Goal: Task Accomplishment & Management: Manage account settings

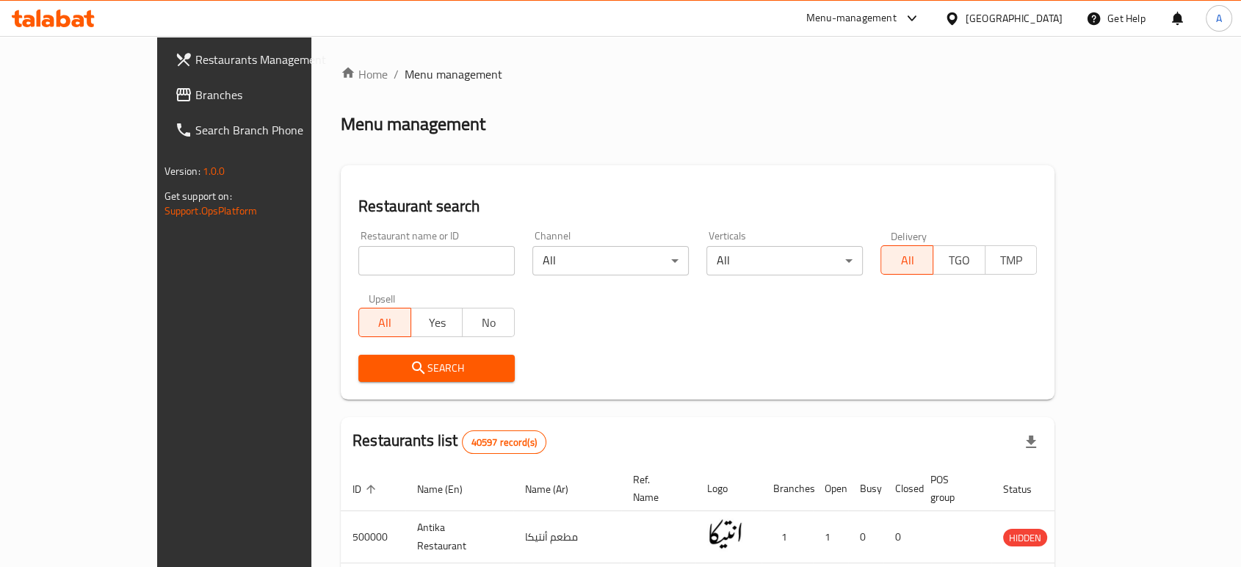
click at [365, 254] on input "search" at bounding box center [436, 260] width 156 height 29
type input "Ala El Fahm"
click button "Search" at bounding box center [436, 368] width 156 height 27
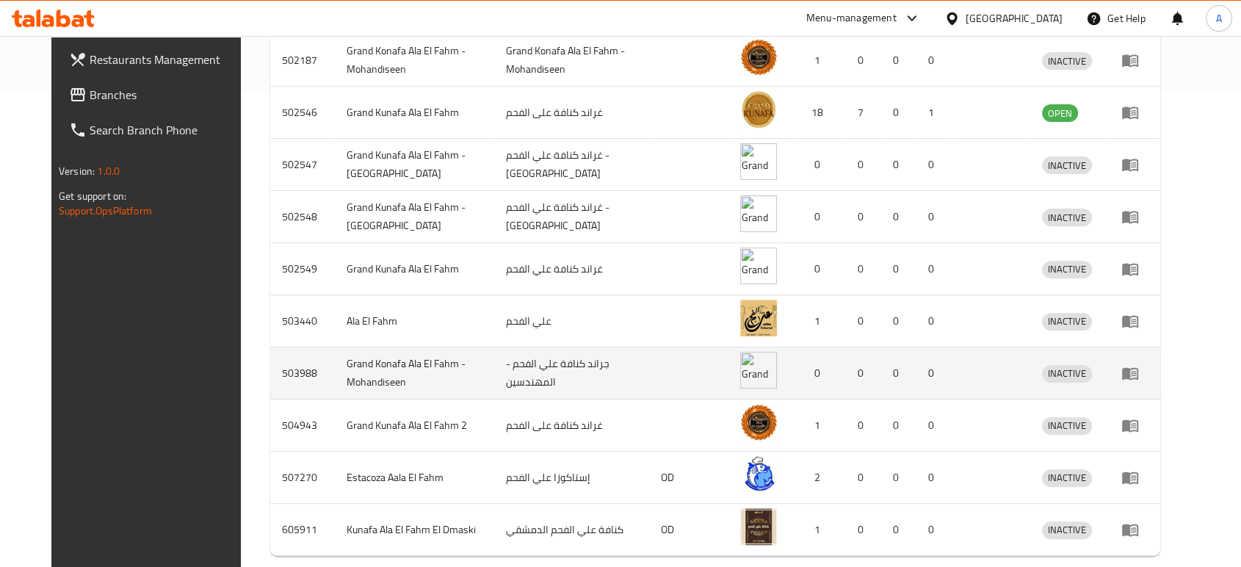
scroll to position [538, 0]
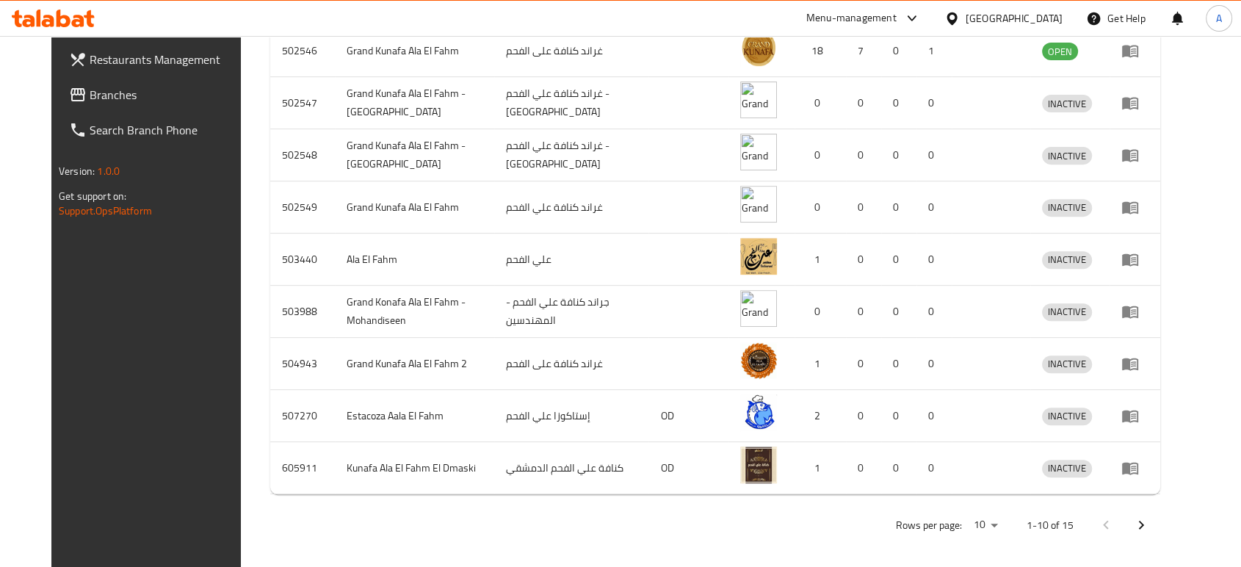
click at [1159, 526] on button "Next page" at bounding box center [1140, 524] width 35 height 35
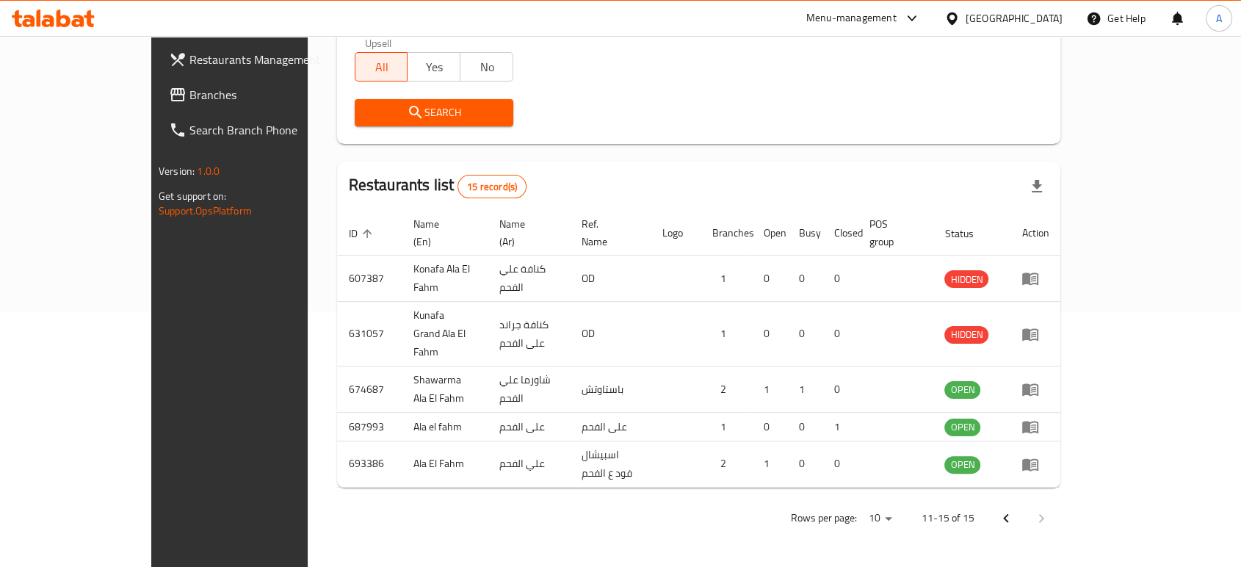
scroll to position [264, 0]
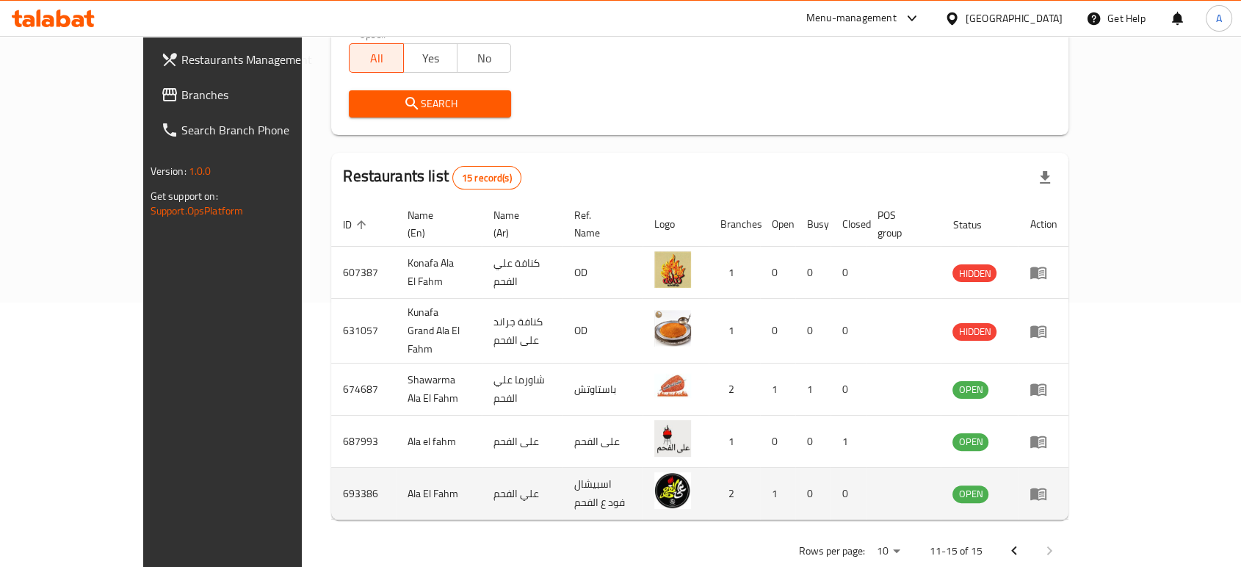
click at [1047, 485] on icon "enhanced table" at bounding box center [1038, 494] width 18 height 18
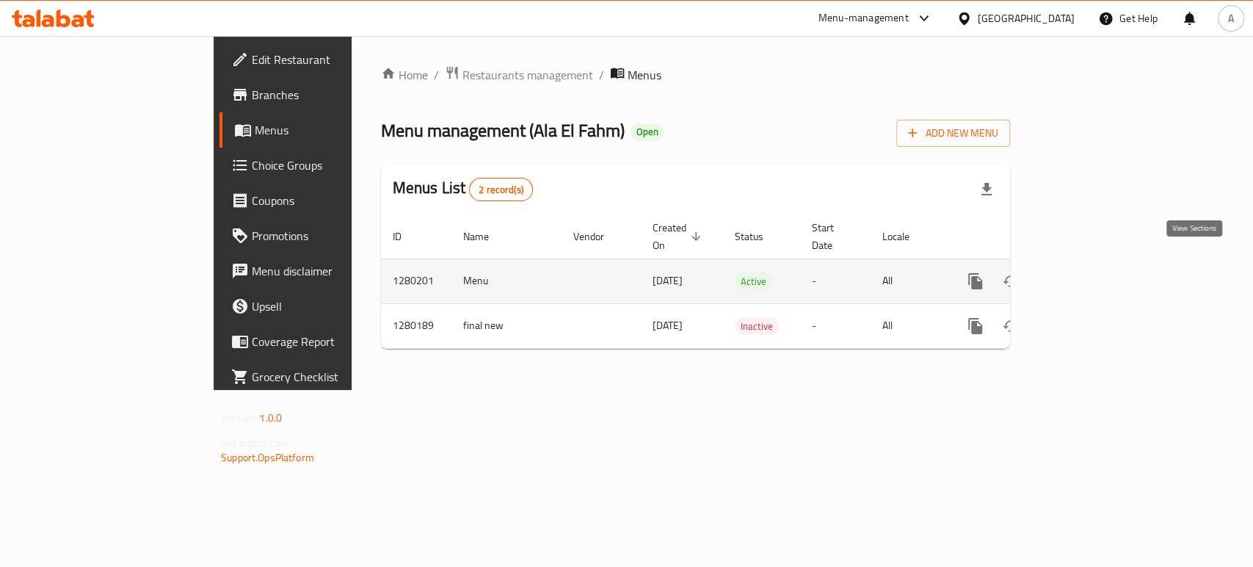
click at [1090, 272] on icon "enhanced table" at bounding box center [1082, 281] width 18 height 18
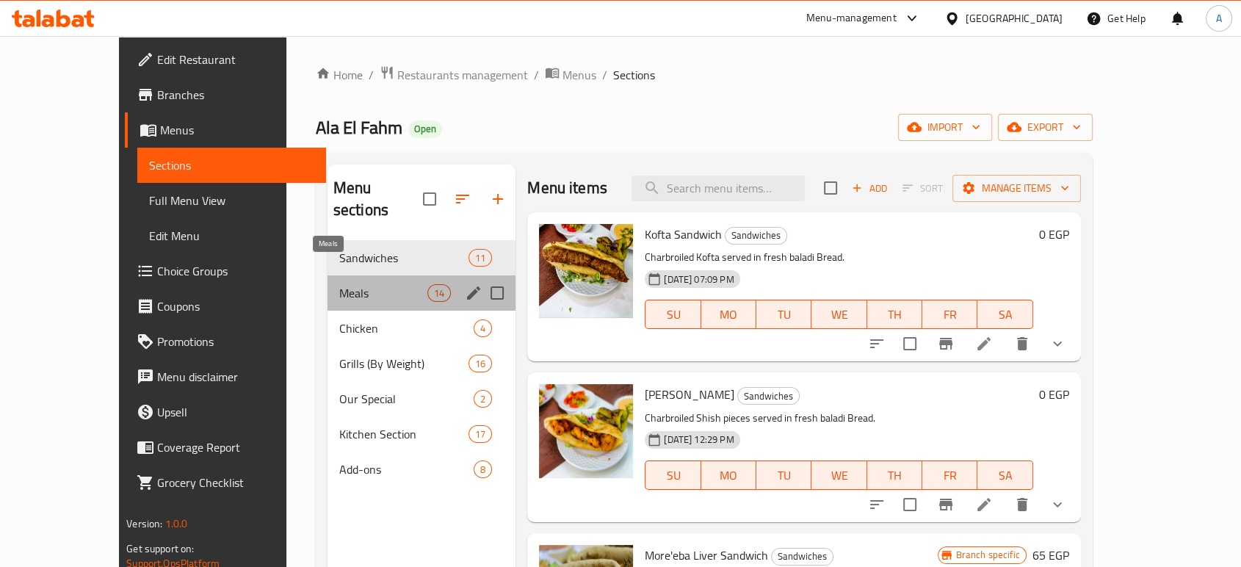
click at [343, 284] on span "Meals" at bounding box center [383, 293] width 88 height 18
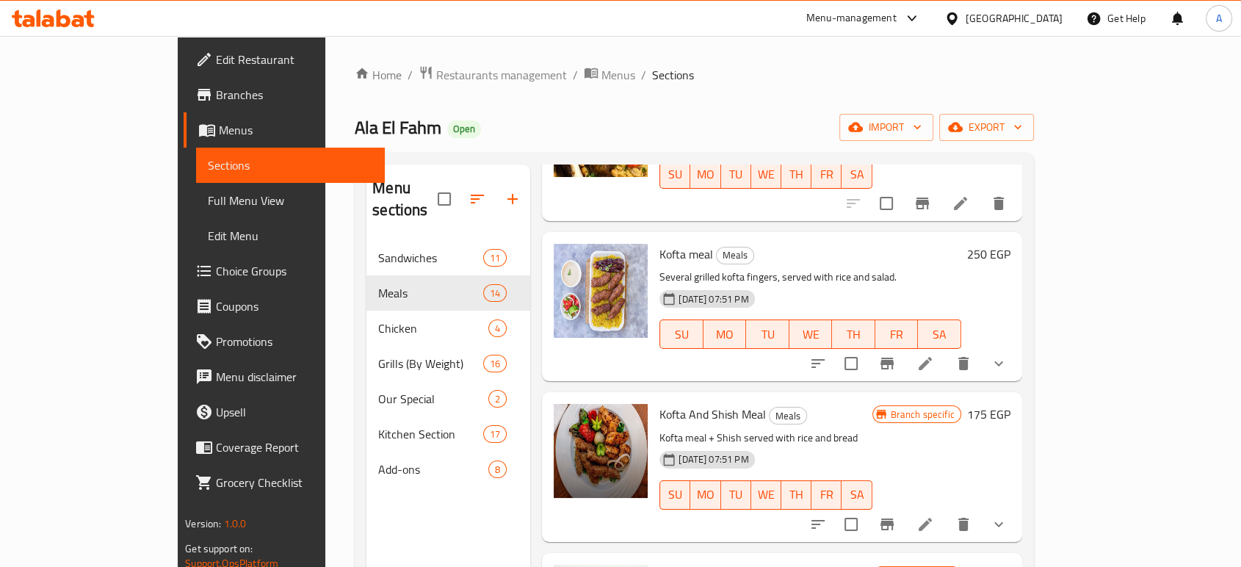
scroll to position [326, 0]
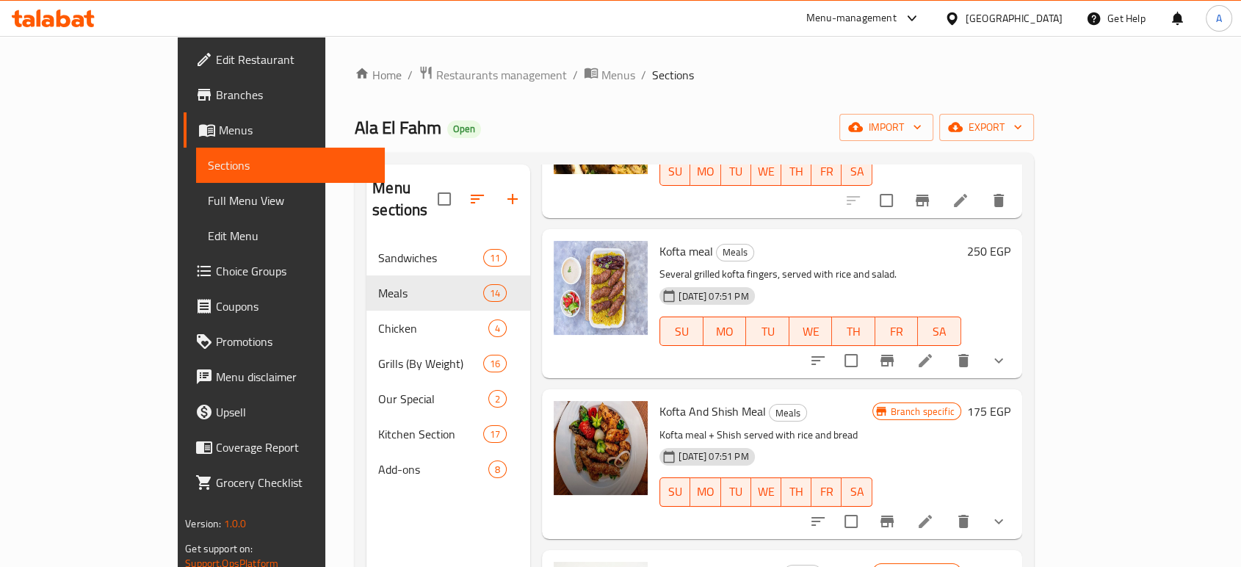
click at [934, 352] on icon at bounding box center [925, 361] width 18 height 18
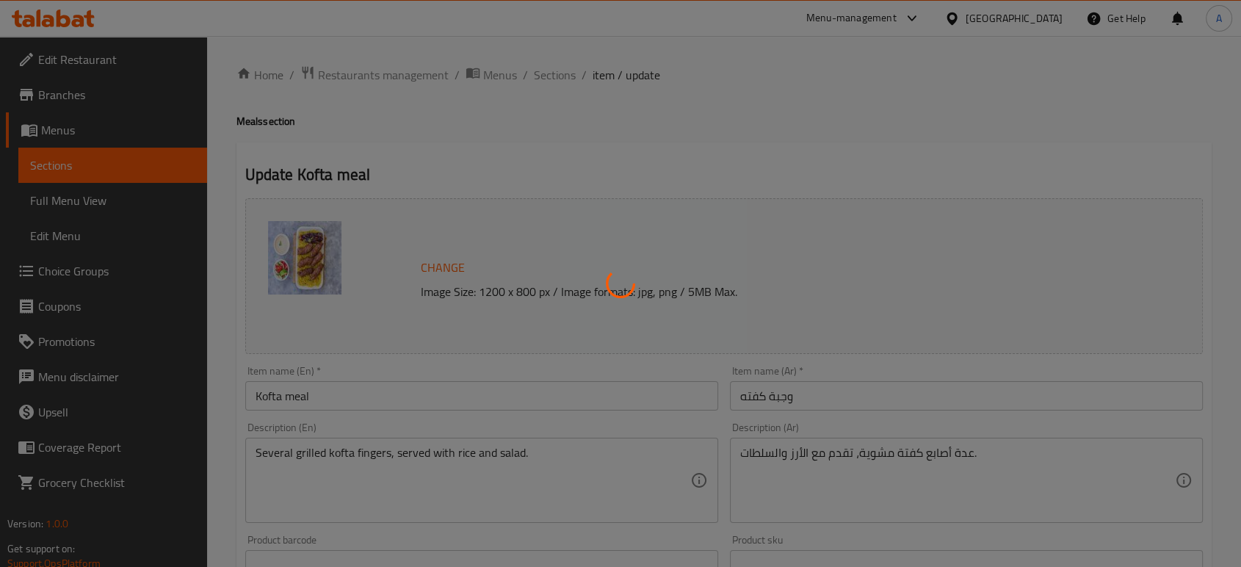
type input "اختيارك من الشيش"
type input "1"
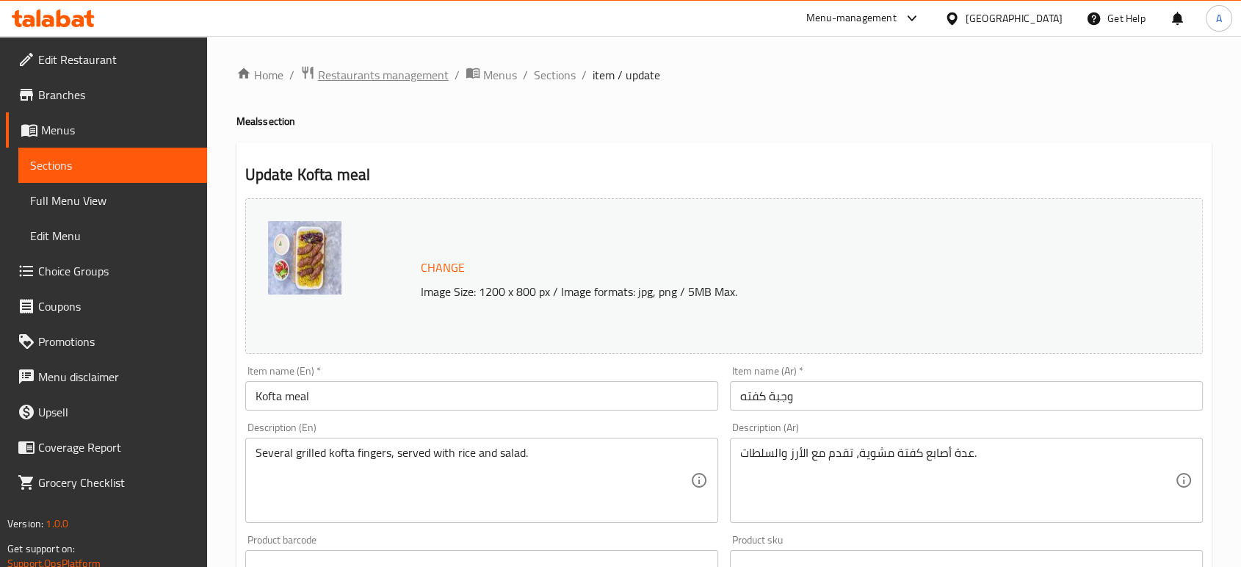
click at [402, 84] on span "Restaurants management" at bounding box center [383, 75] width 131 height 18
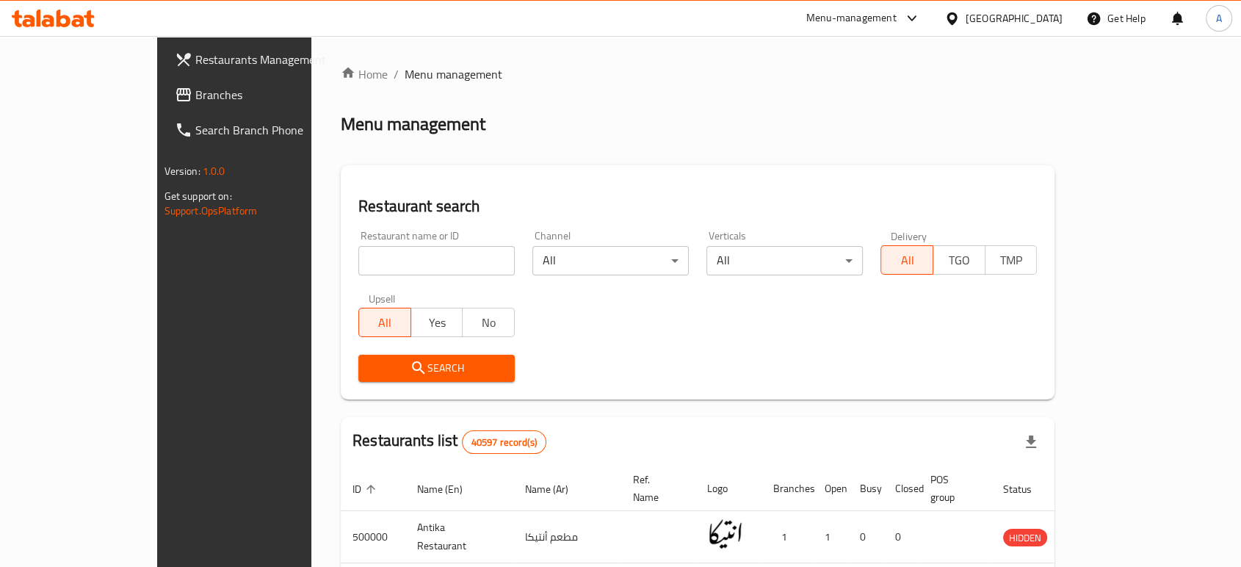
click at [379, 267] on input "search" at bounding box center [436, 260] width 156 height 29
type input "Bwabet Demeshk"
click button "Search" at bounding box center [436, 368] width 156 height 27
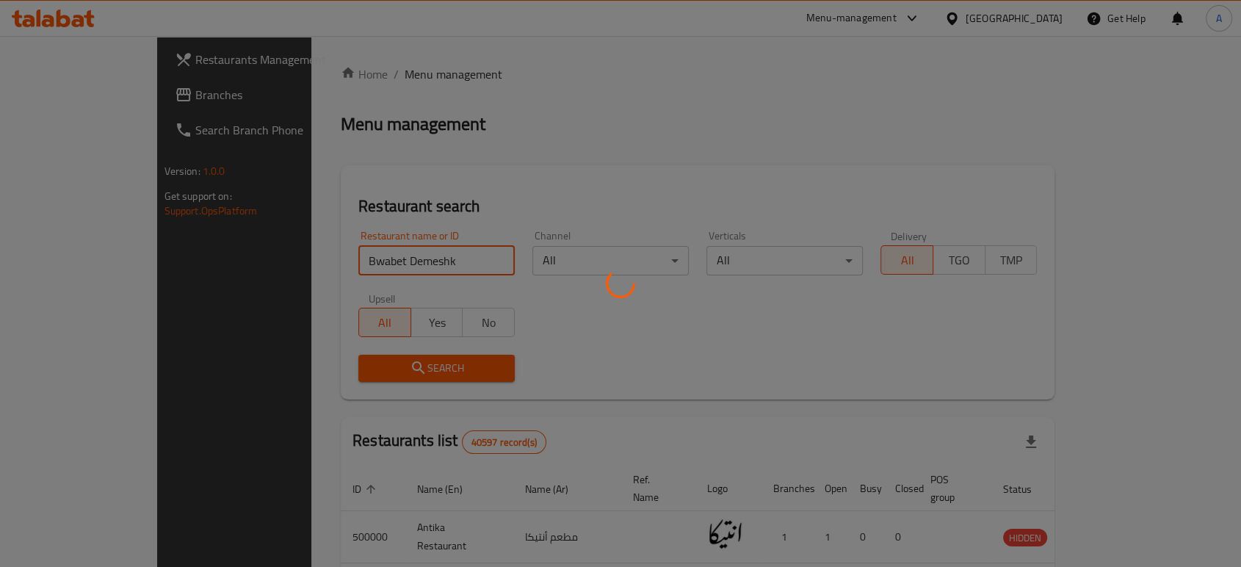
click button "Search" at bounding box center [436, 368] width 156 height 27
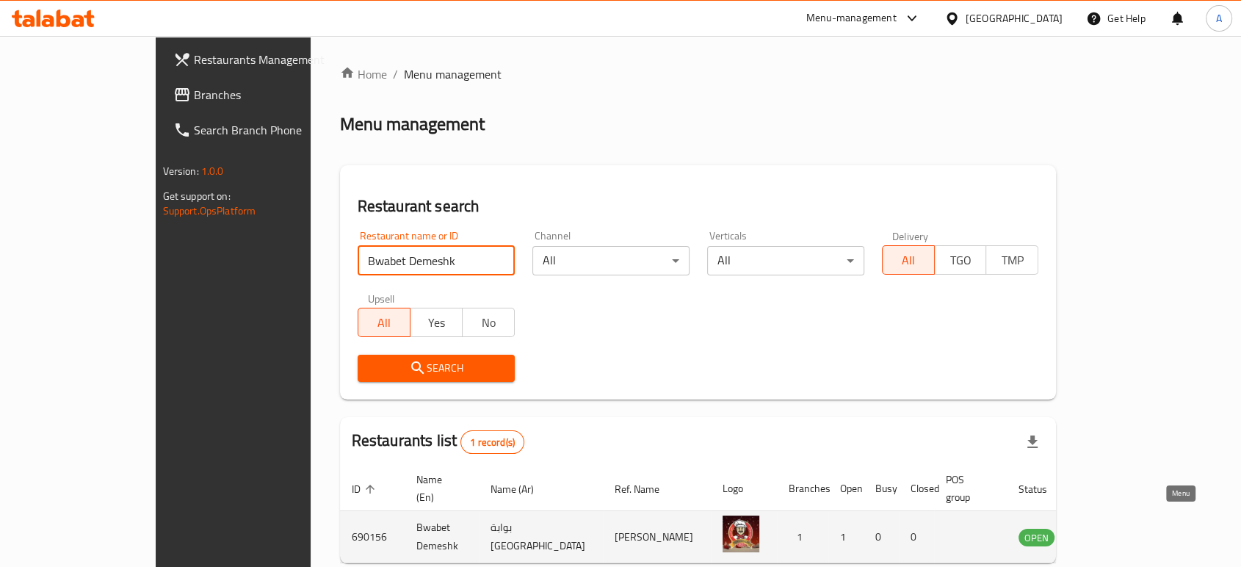
click at [1112, 532] on icon "enhanced table" at bounding box center [1104, 538] width 16 height 12
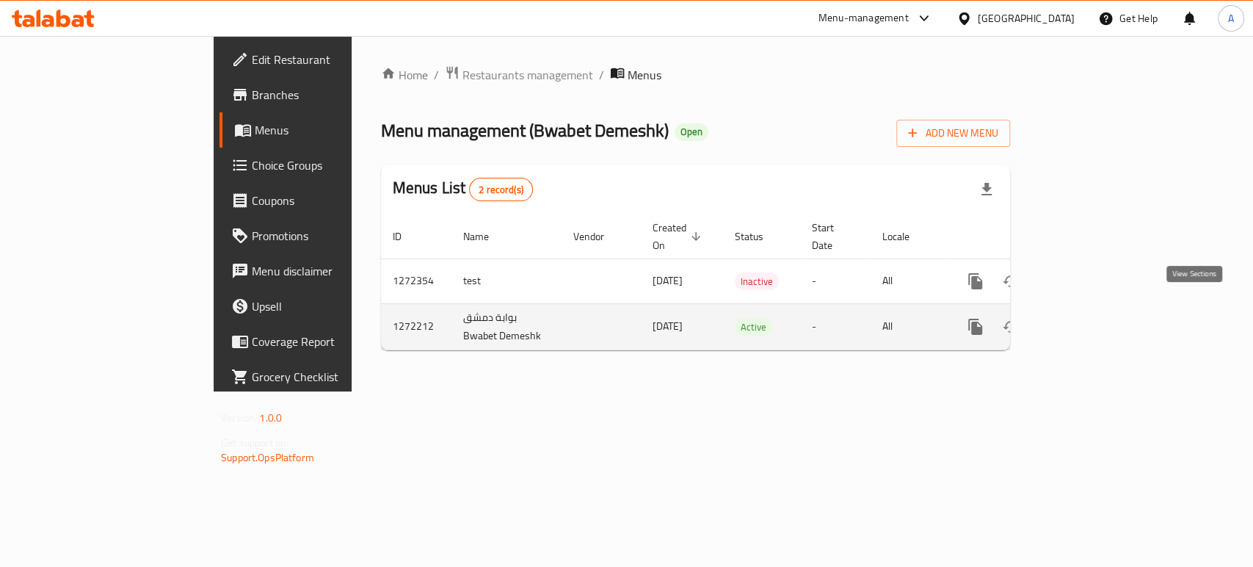
click at [1090, 318] on icon "enhanced table" at bounding box center [1082, 327] width 18 height 18
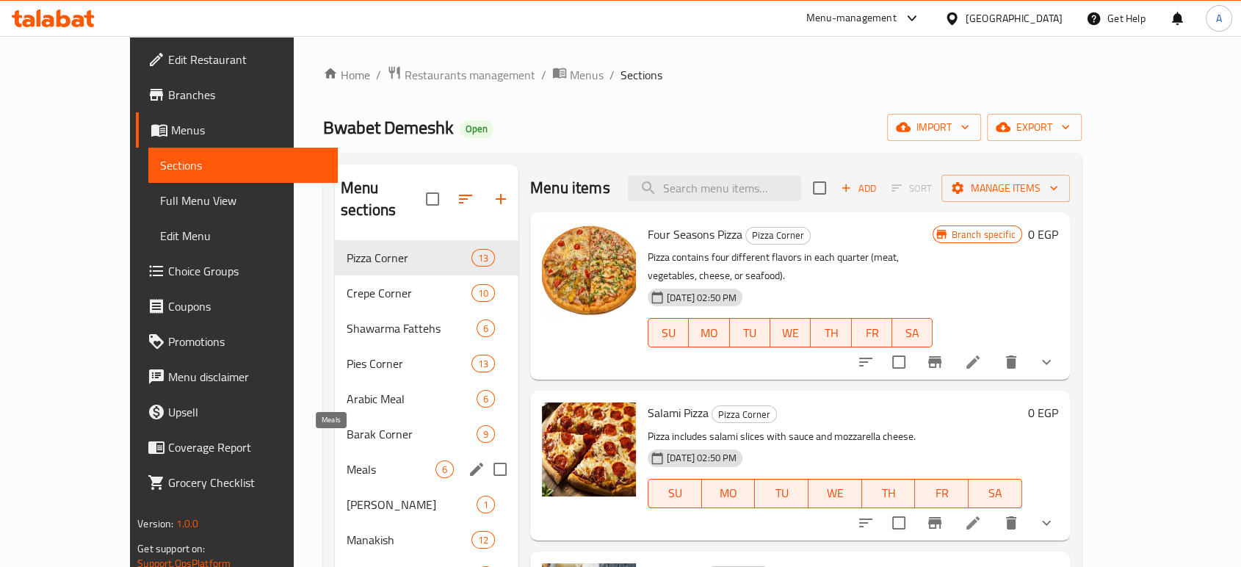
click at [347, 460] on span "Meals" at bounding box center [391, 469] width 89 height 18
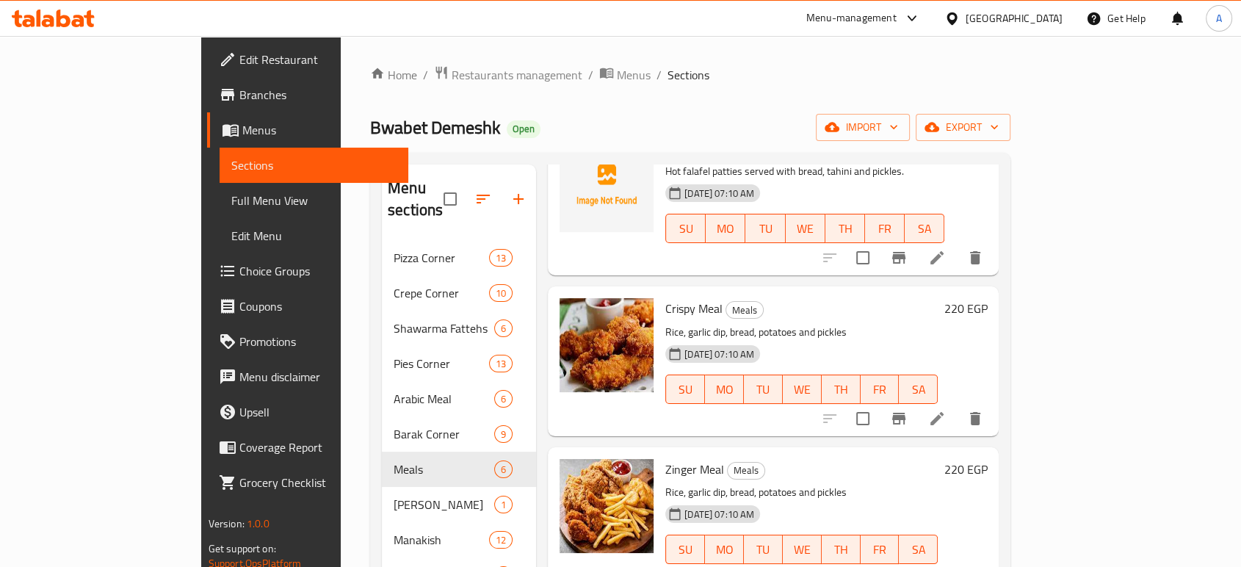
scroll to position [163, 0]
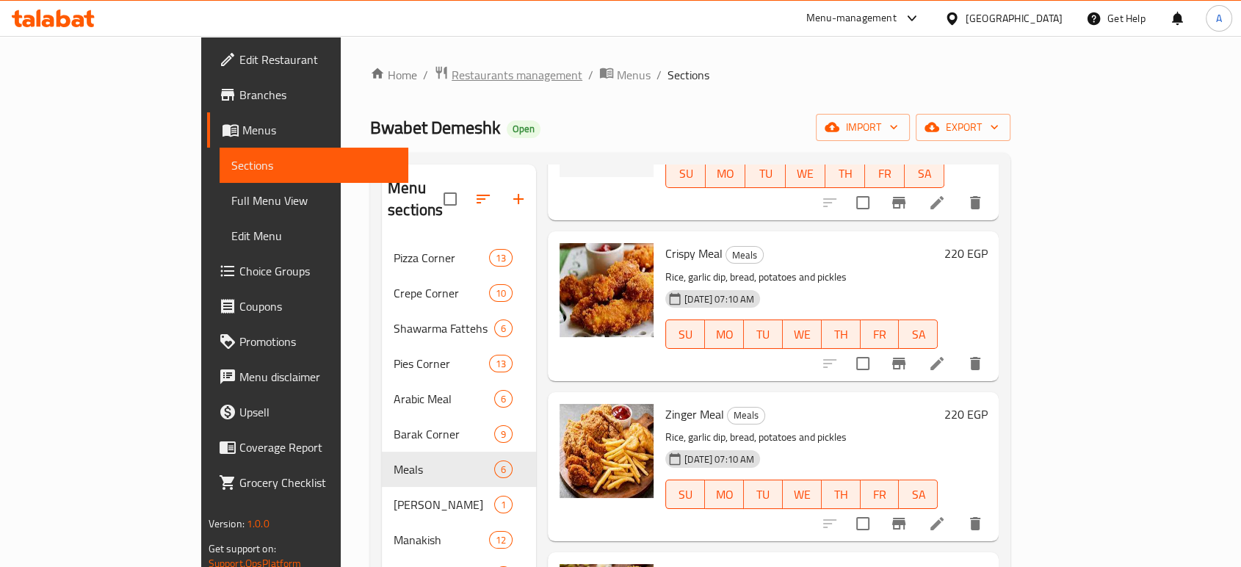
click at [452, 81] on span "Restaurants management" at bounding box center [517, 75] width 131 height 18
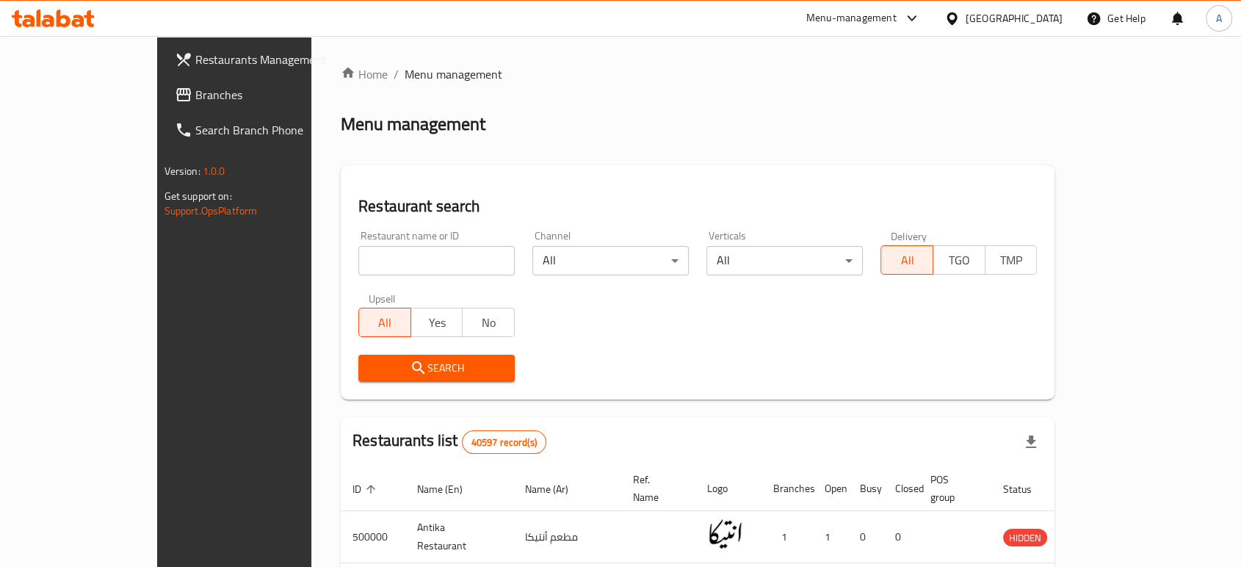
click at [388, 263] on input "search" at bounding box center [436, 260] width 156 height 29
type input "bazez"
click button "Search" at bounding box center [436, 368] width 156 height 27
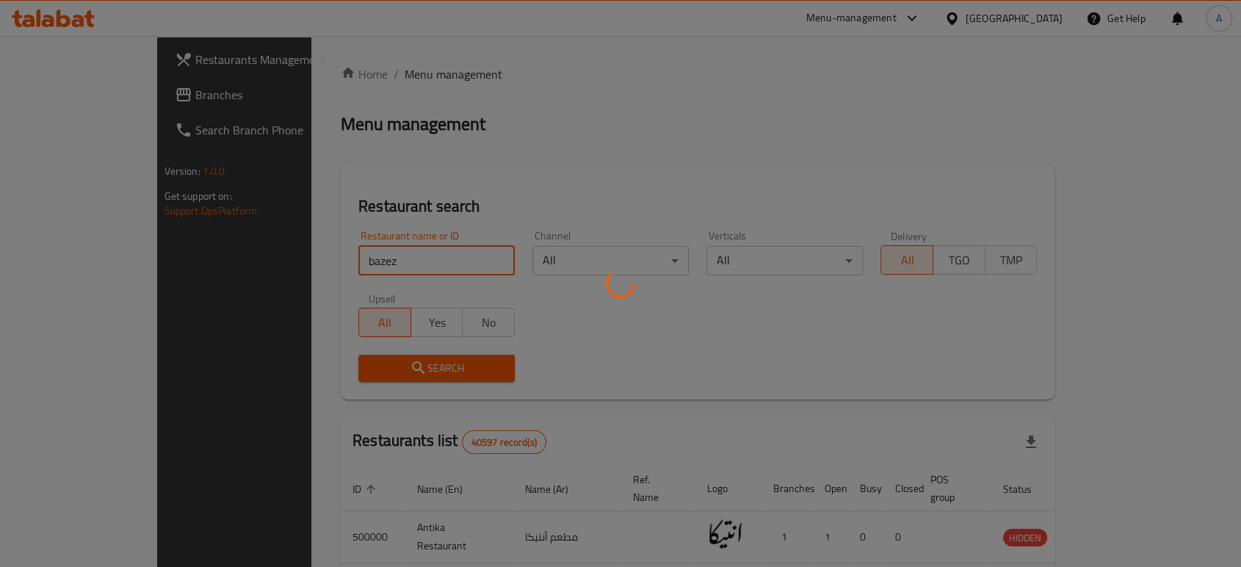
click button "Search" at bounding box center [436, 368] width 156 height 27
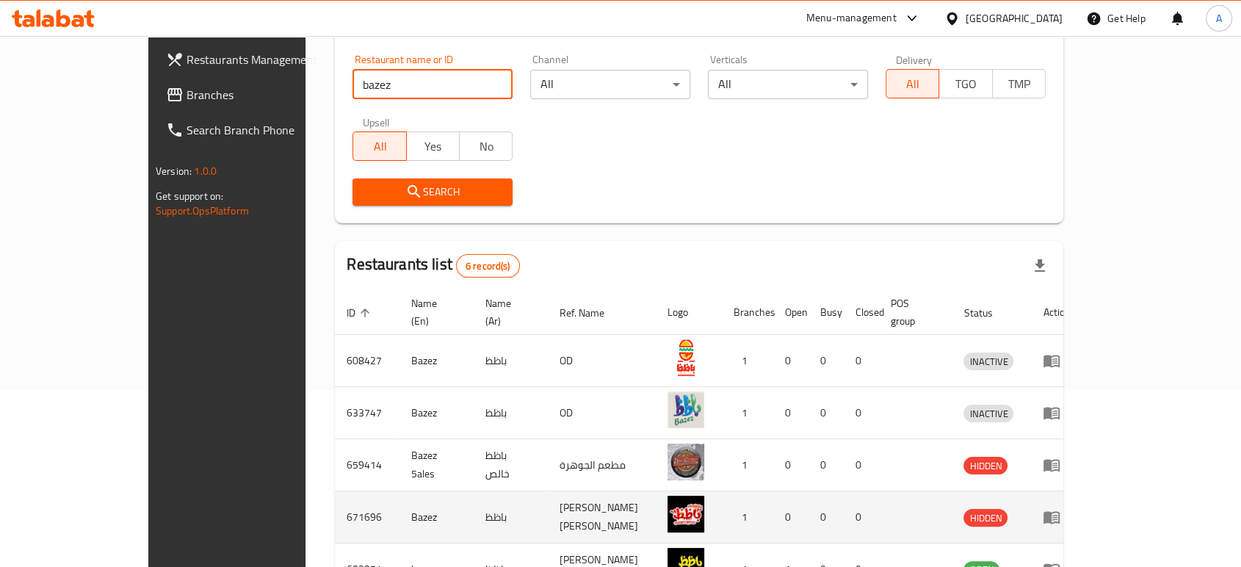
scroll to position [293, 0]
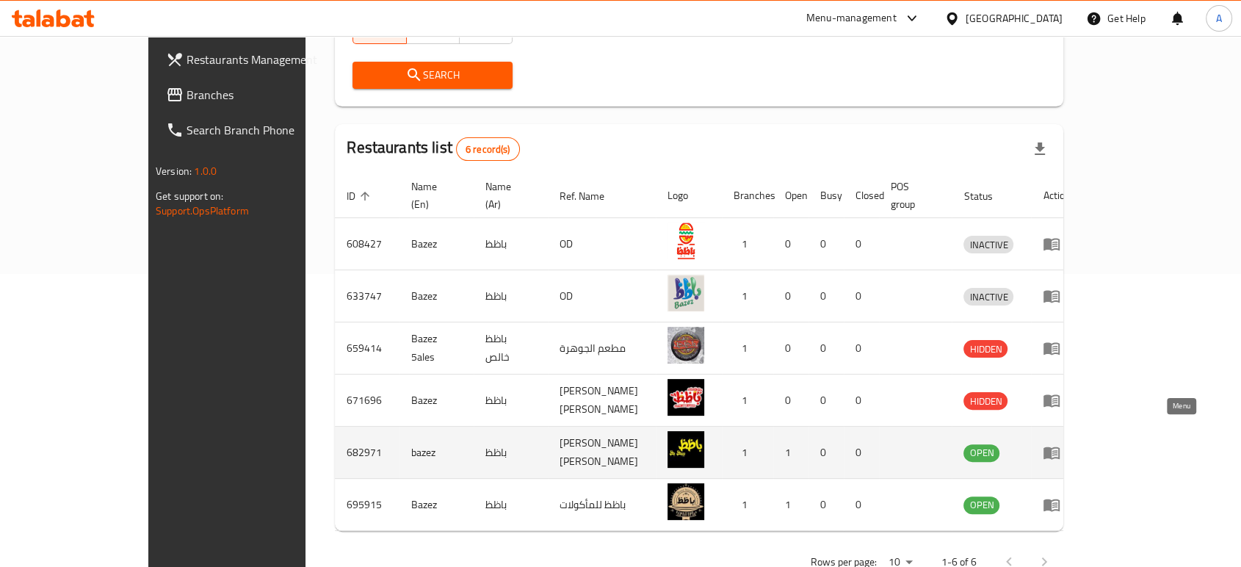
click at [1060, 443] on icon "enhanced table" at bounding box center [1052, 452] width 18 height 18
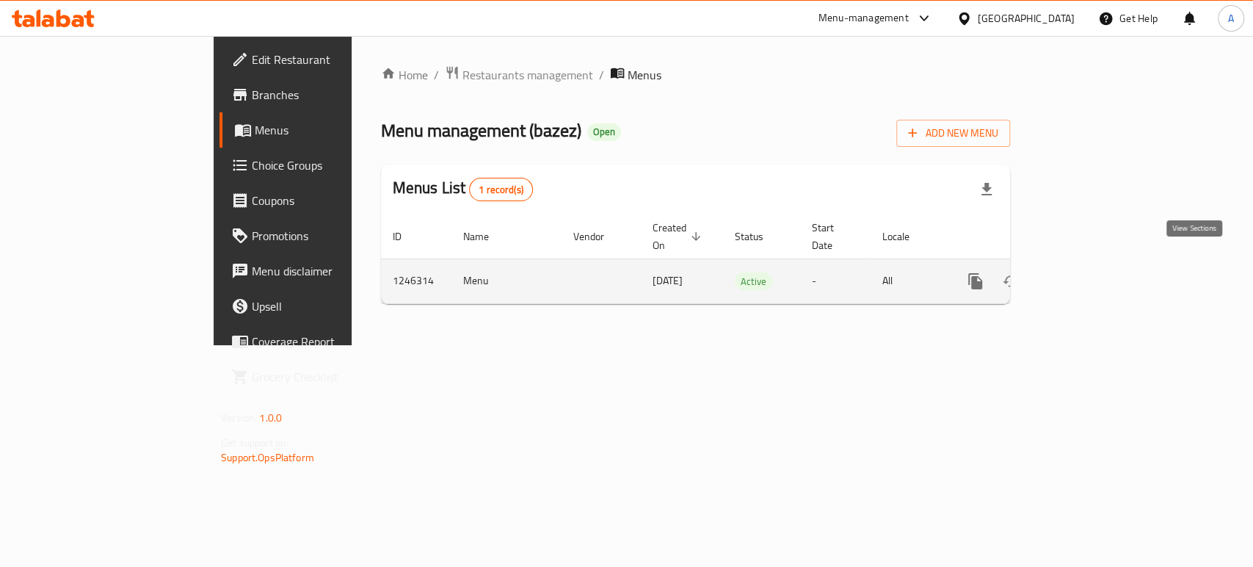
click at [1099, 264] on link "enhanced table" at bounding box center [1081, 281] width 35 height 35
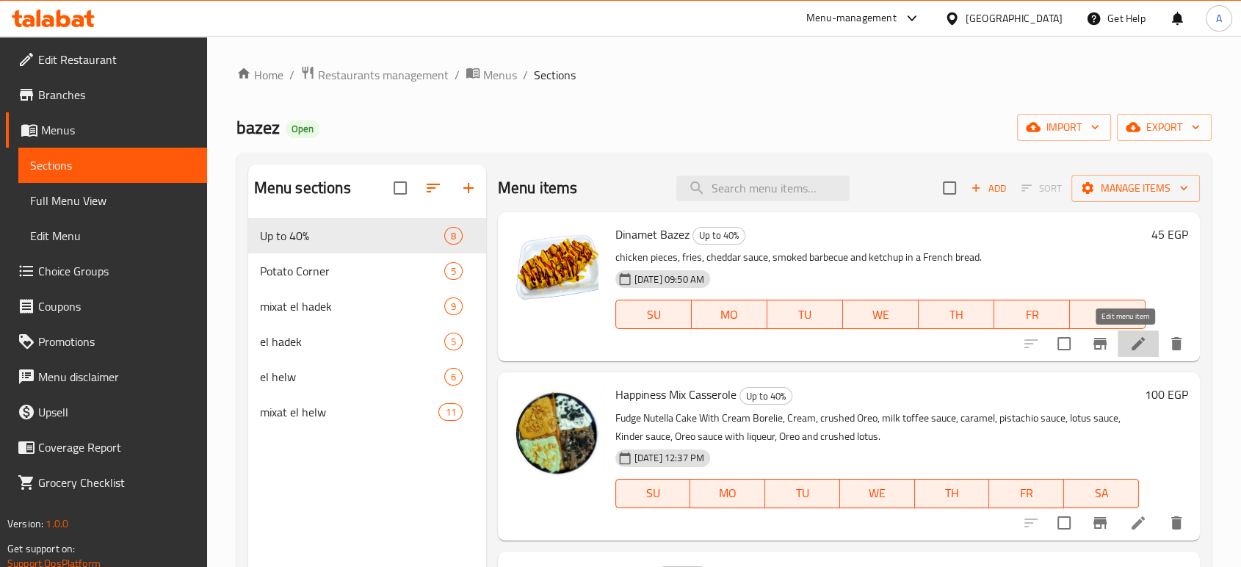
click at [1129, 339] on icon at bounding box center [1138, 344] width 18 height 18
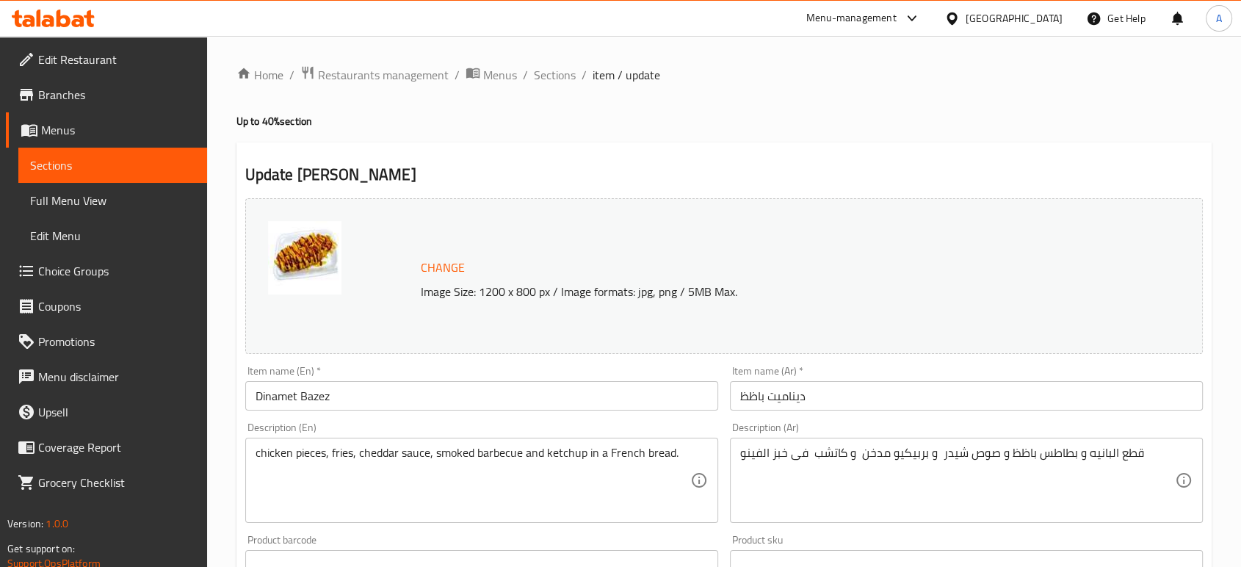
click at [830, 400] on input "ديناميت باظظ" at bounding box center [966, 395] width 473 height 29
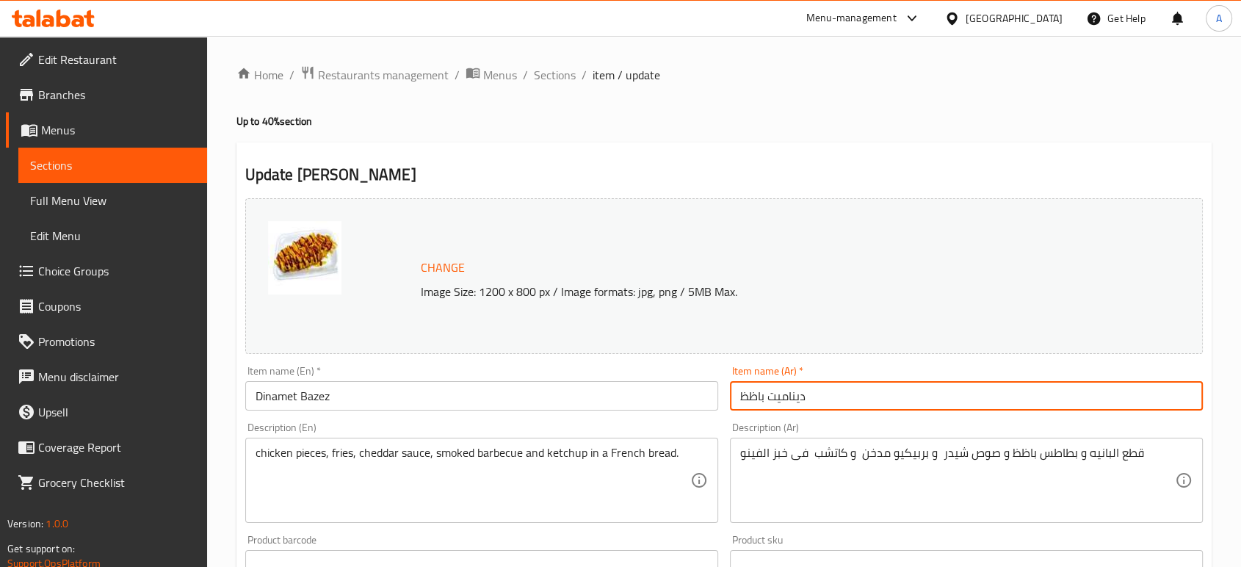
click at [830, 400] on input "ديناميت باظظ" at bounding box center [966, 395] width 473 height 29
click at [556, 73] on span "Sections" at bounding box center [555, 75] width 42 height 18
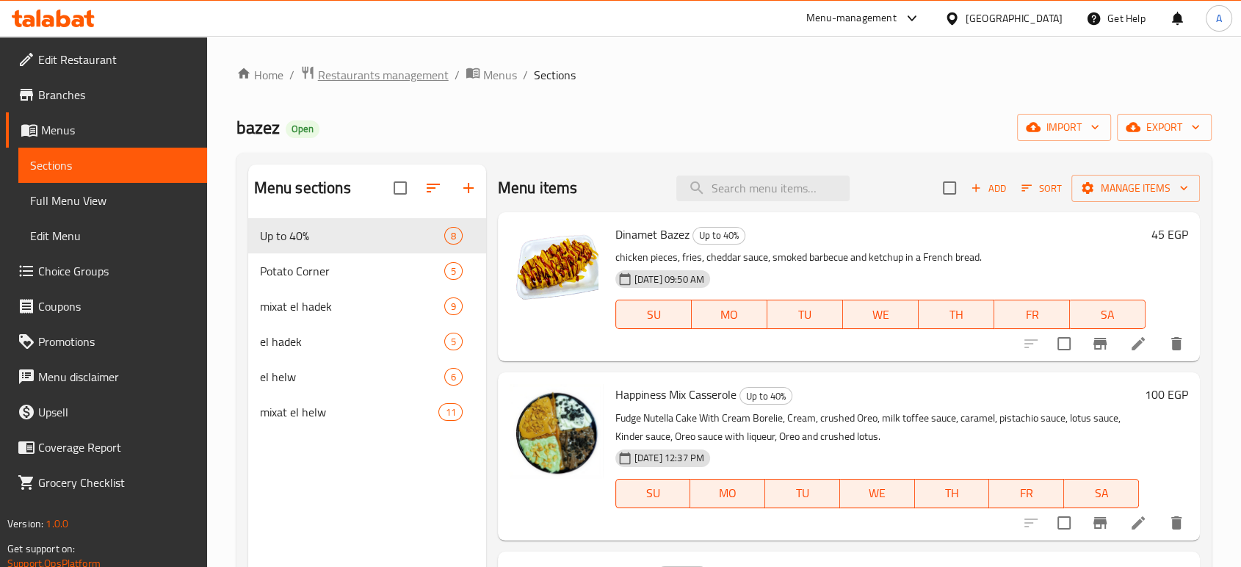
click at [438, 72] on span "Restaurants management" at bounding box center [383, 75] width 131 height 18
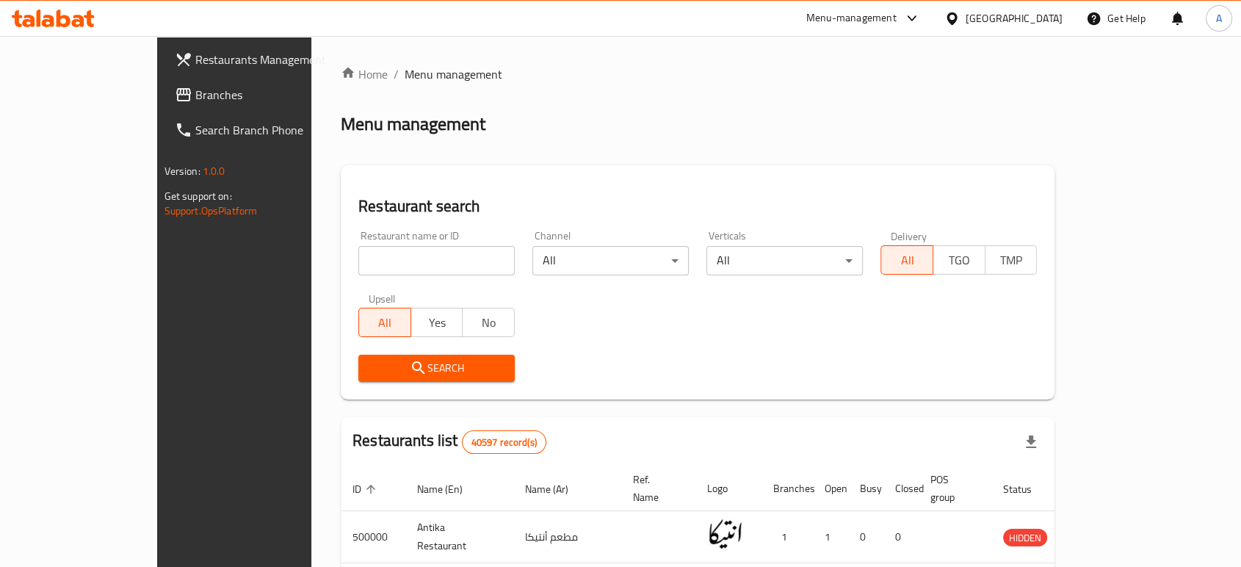
click at [380, 256] on input "search" at bounding box center [436, 260] width 156 height 29
type input "sixty one"
click button "Search" at bounding box center [436, 368] width 156 height 27
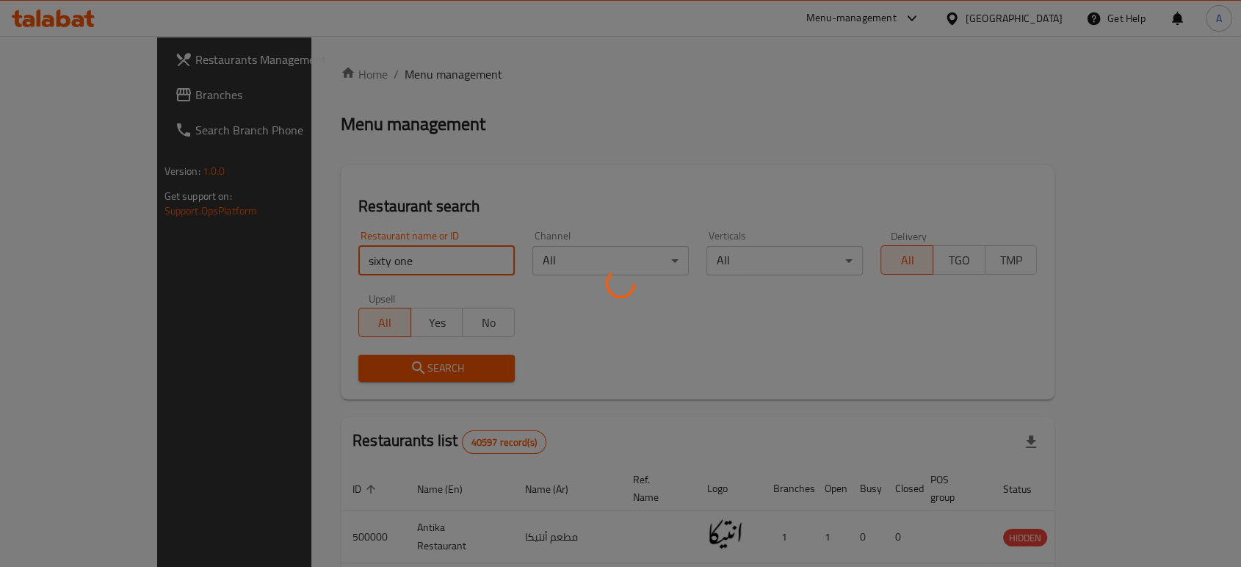
click button "Search" at bounding box center [436, 368] width 156 height 27
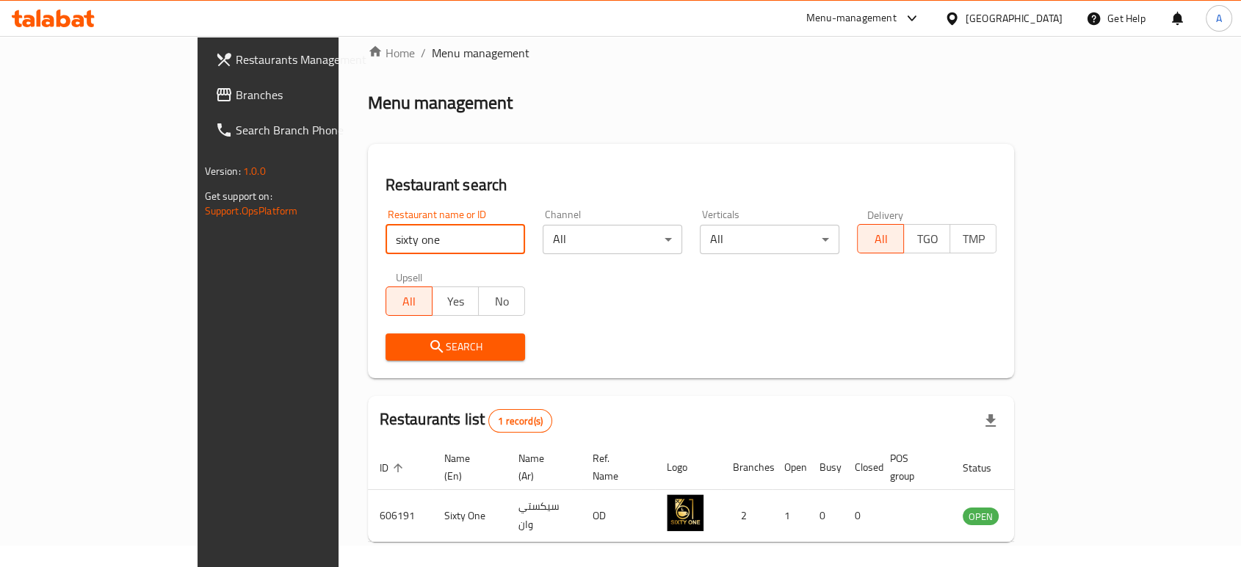
scroll to position [59, 0]
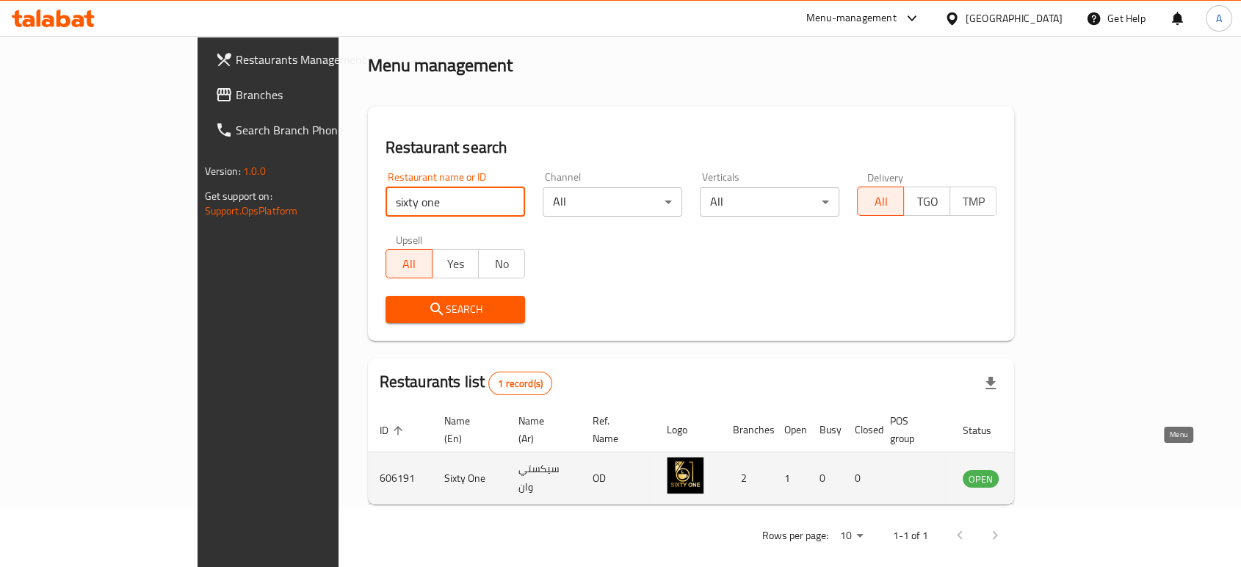
click at [1057, 473] on icon "enhanced table" at bounding box center [1048, 479] width 16 height 12
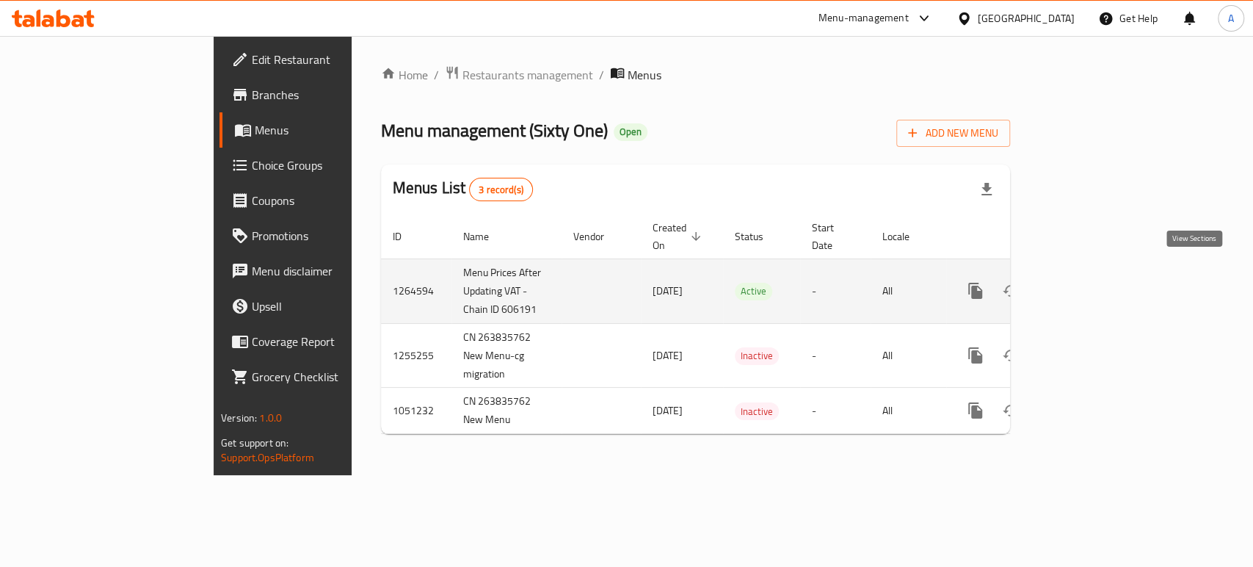
click at [1090, 282] on icon "enhanced table" at bounding box center [1082, 291] width 18 height 18
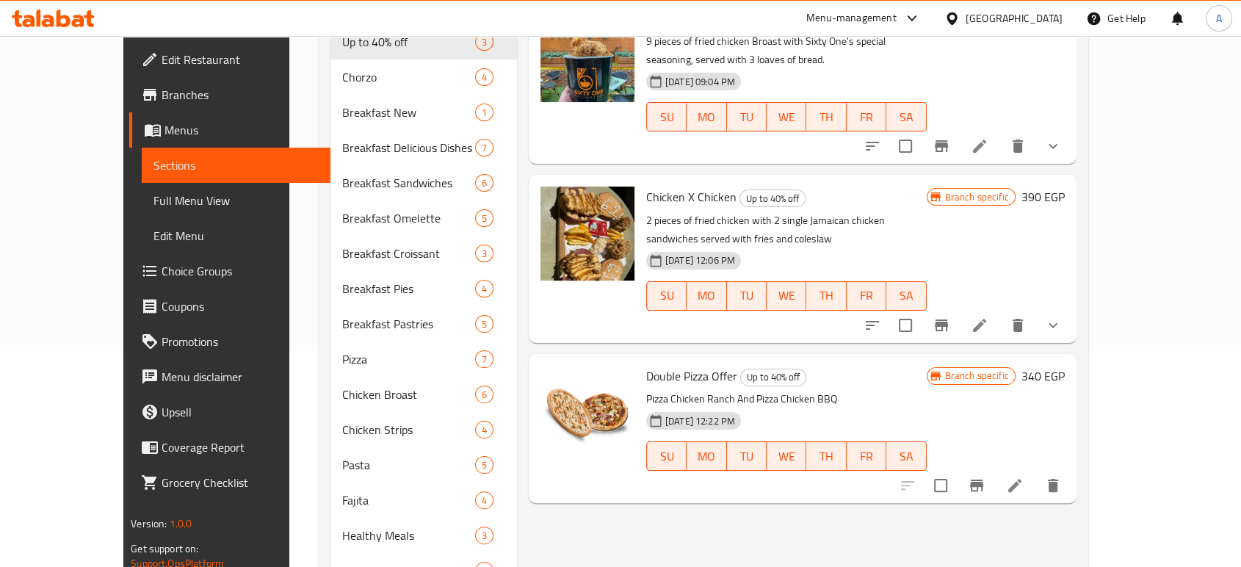
scroll to position [244, 0]
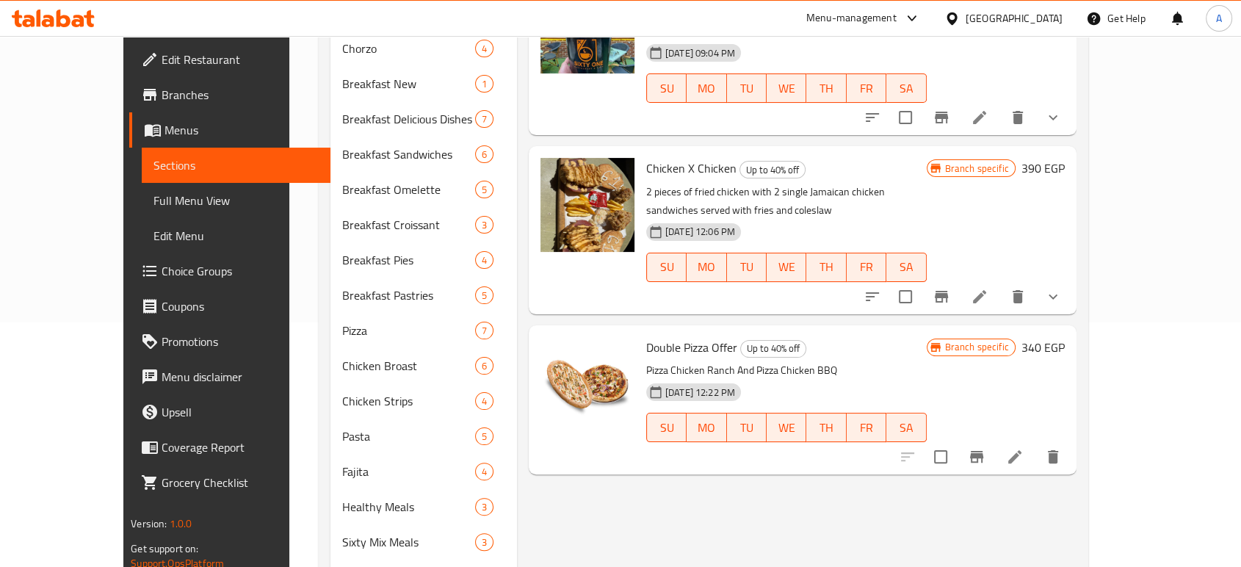
click at [1023, 448] on icon at bounding box center [1015, 457] width 18 height 18
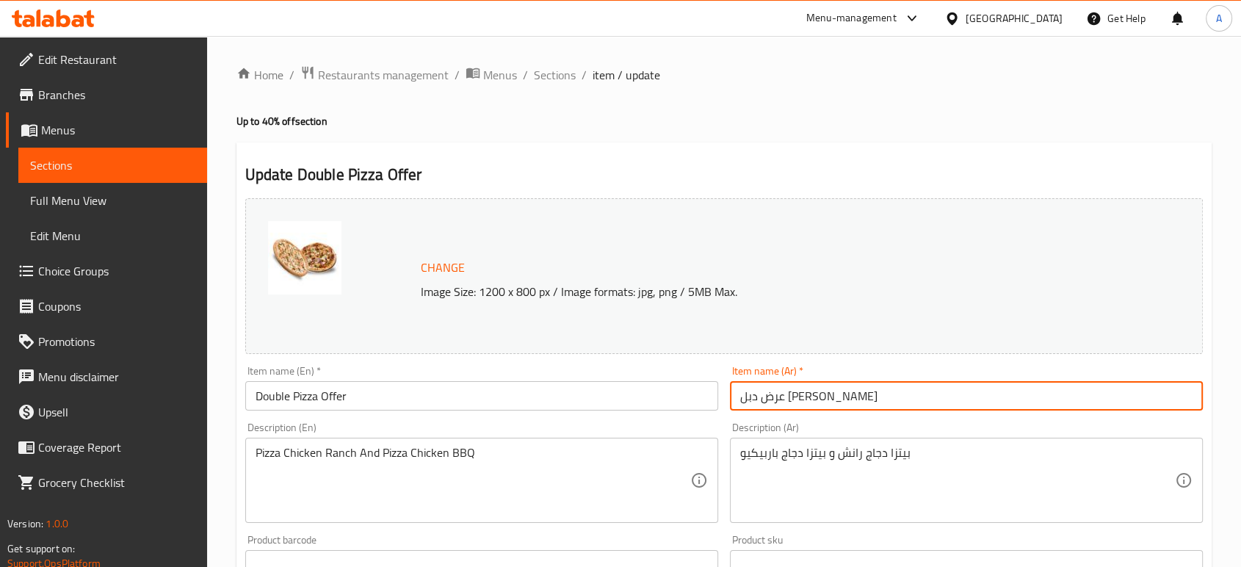
click at [816, 396] on input "عرض دبل [PERSON_NAME]" at bounding box center [966, 395] width 473 height 29
click at [559, 70] on span "Sections" at bounding box center [555, 75] width 42 height 18
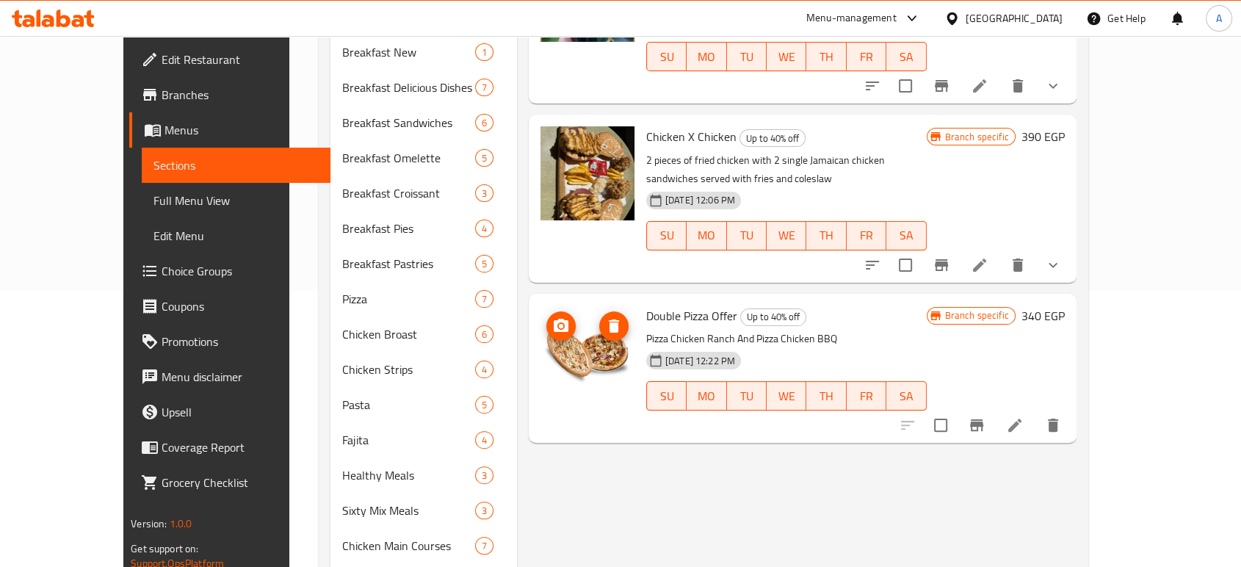
scroll to position [326, 0]
